Goal: Task Accomplishment & Management: Use online tool/utility

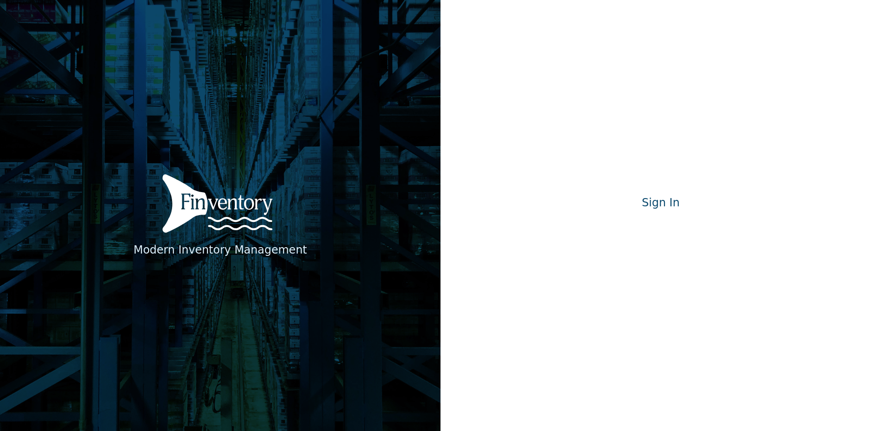
click at [640, 215] on div "Modern Inventory Management Sign In Signing in…" at bounding box center [660, 215] width 165 height 40
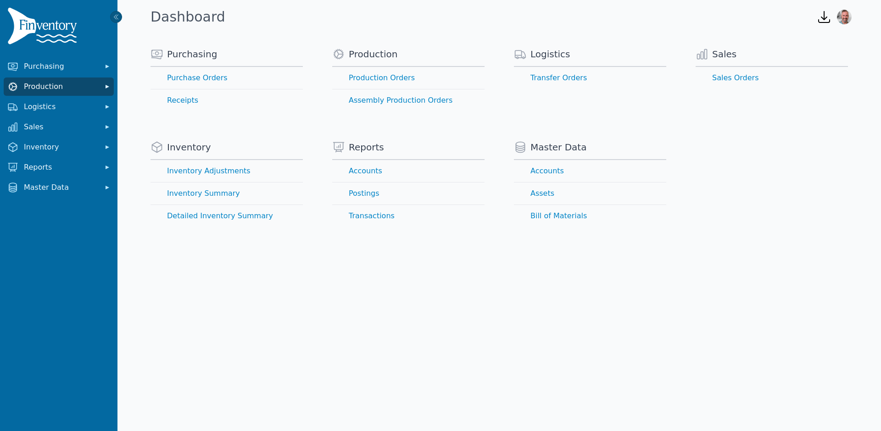
click at [72, 89] on span "Production" at bounding box center [60, 86] width 73 height 11
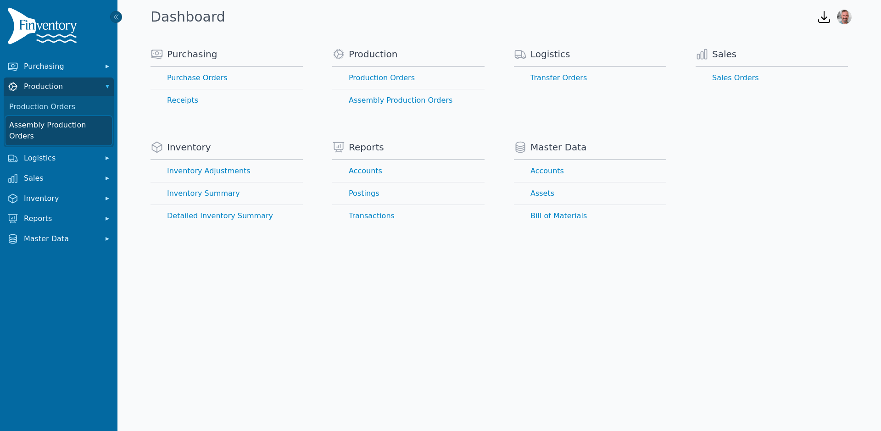
click at [67, 126] on link "Assembly Production Orders" at bounding box center [59, 130] width 106 height 29
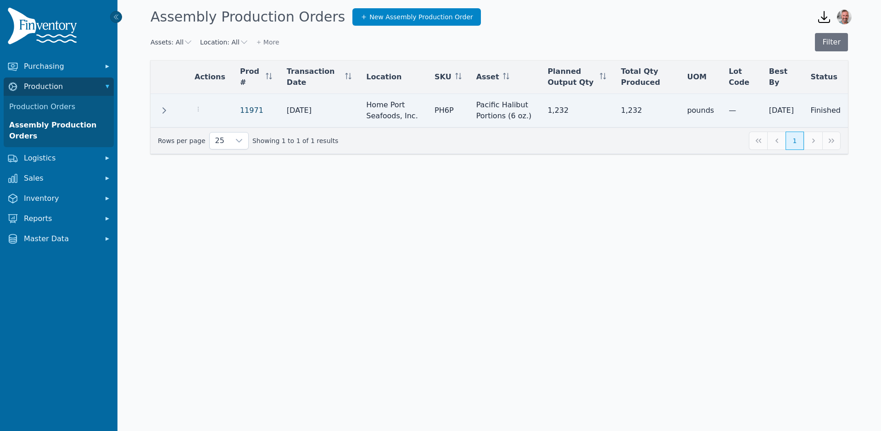
click at [248, 108] on link "11971" at bounding box center [251, 110] width 23 height 9
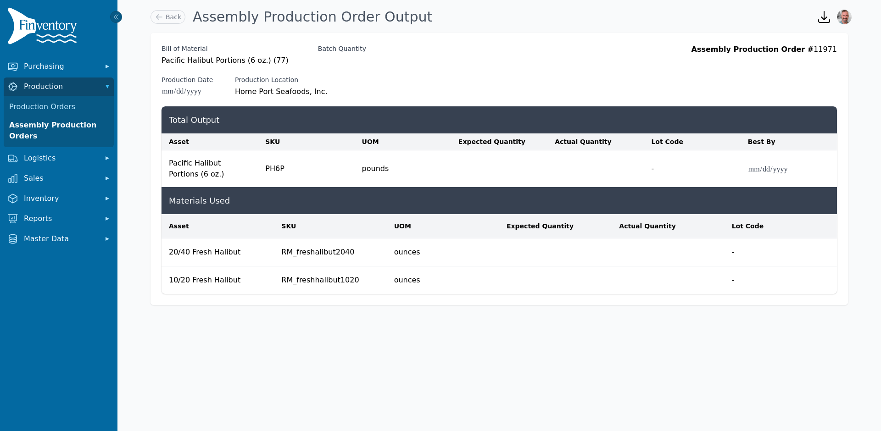
click at [178, 26] on div "Back Assembly Production Order Output" at bounding box center [476, 17] width 659 height 25
click at [160, 13] on icon at bounding box center [159, 16] width 9 height 9
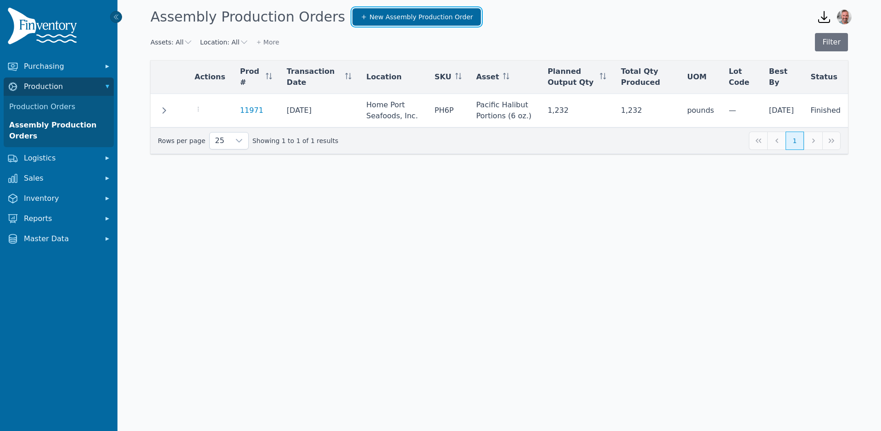
click at [369, 17] on span "New Assembly Production Order" at bounding box center [421, 16] width 104 height 9
